Goal: Transaction & Acquisition: Purchase product/service

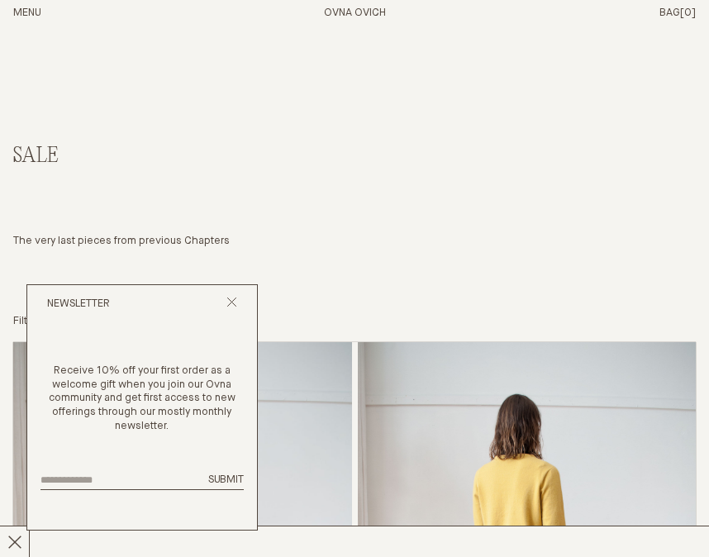
scroll to position [22, 0]
click at [232, 300] on icon "Close popup" at bounding box center [231, 302] width 11 height 11
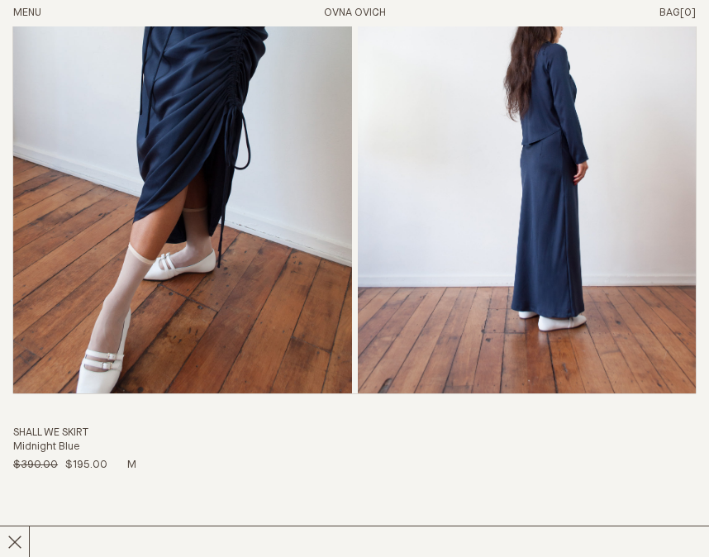
scroll to position [1903, 0]
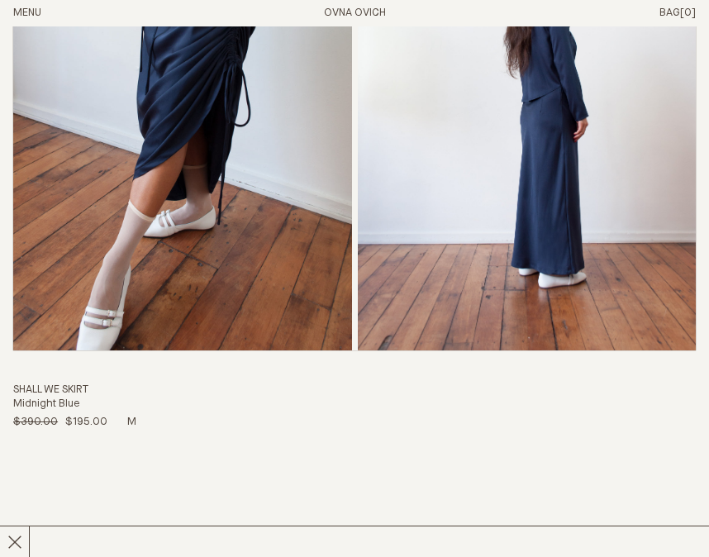
click at [213, 217] on img "Shall We Skirt" at bounding box center [182, 95] width 339 height 512
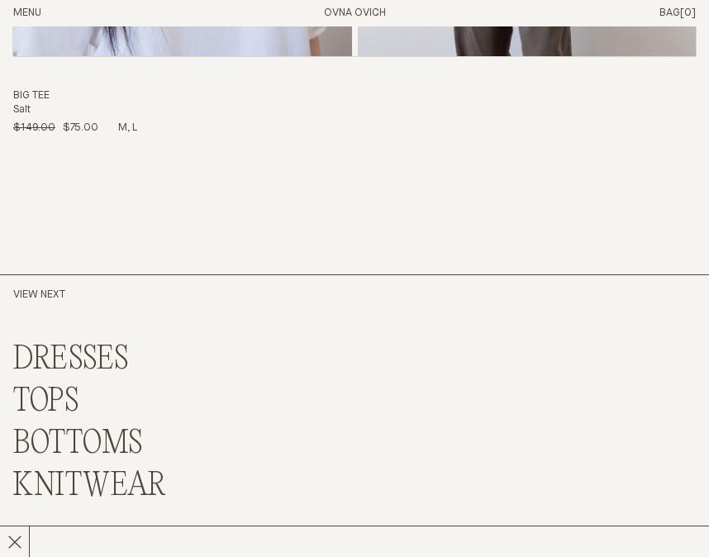
scroll to position [17363, 0]
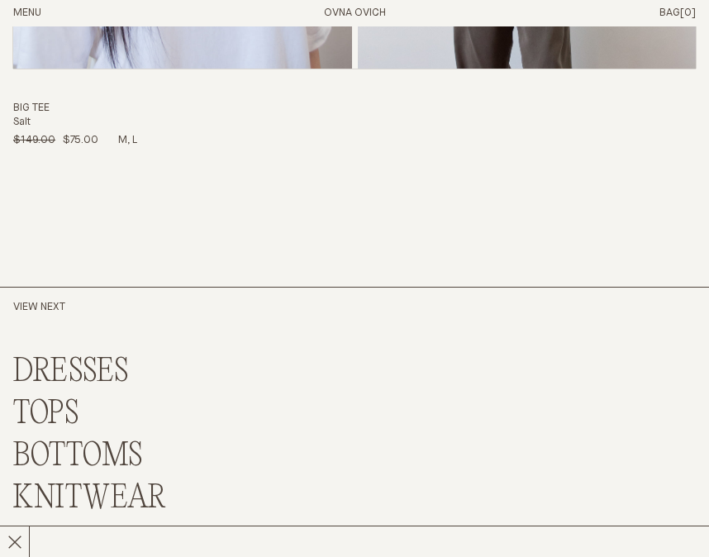
click at [56, 302] on h2 "View Next" at bounding box center [122, 308] width 219 height 14
click at [31, 306] on h2 "View Next" at bounding box center [122, 308] width 219 height 14
click at [51, 306] on h2 "View Next" at bounding box center [122, 308] width 219 height 14
click at [50, 363] on link "DRESSES" at bounding box center [71, 372] width 116 height 36
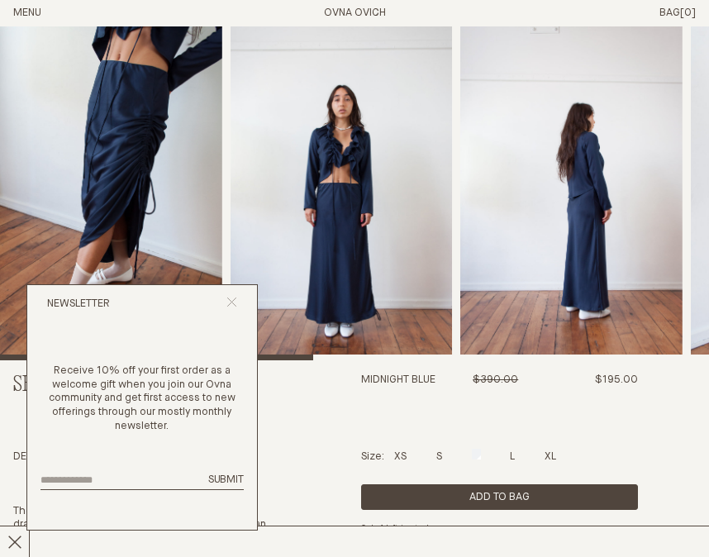
click at [230, 298] on icon "Close popup" at bounding box center [231, 302] width 11 height 11
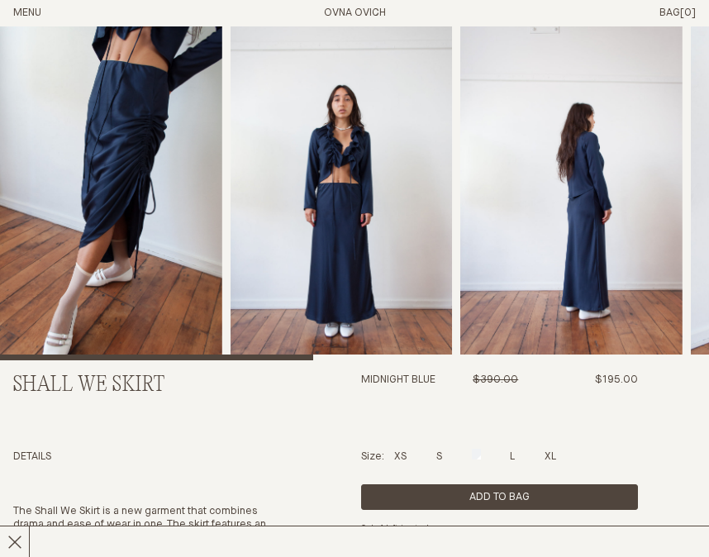
click at [140, 269] on img "1 / 7" at bounding box center [111, 193] width 222 height 334
click at [334, 217] on img "2 / 7" at bounding box center [341, 193] width 222 height 334
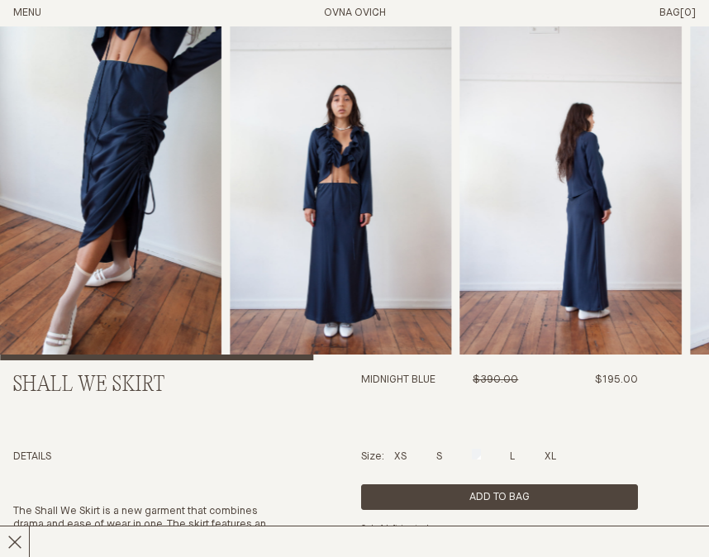
click at [334, 217] on img "2 / 7" at bounding box center [341, 193] width 222 height 334
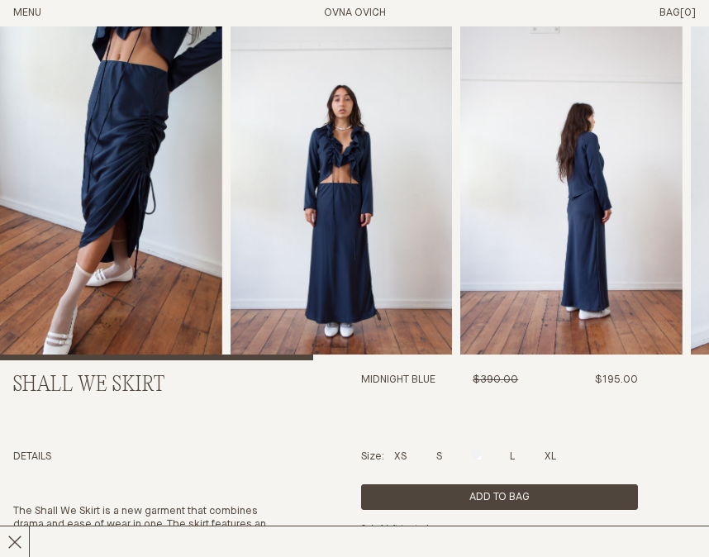
click at [596, 213] on img "3 / 7" at bounding box center [571, 193] width 222 height 334
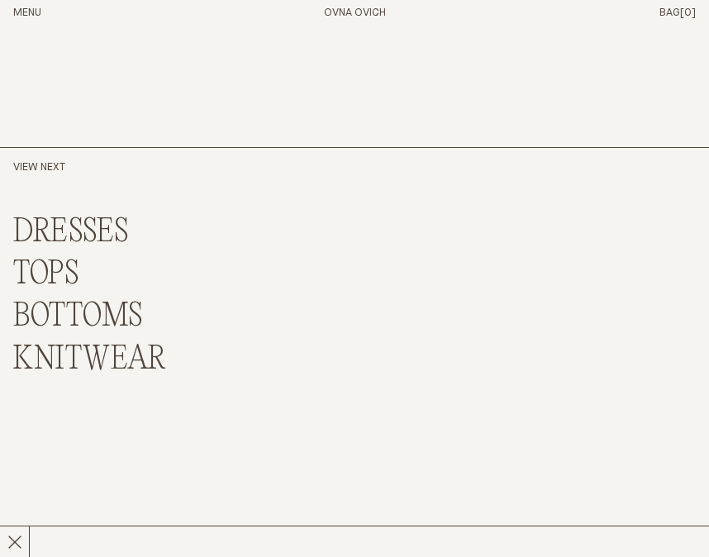
scroll to position [6488, 0]
